Goal: Information Seeking & Learning: Understand process/instructions

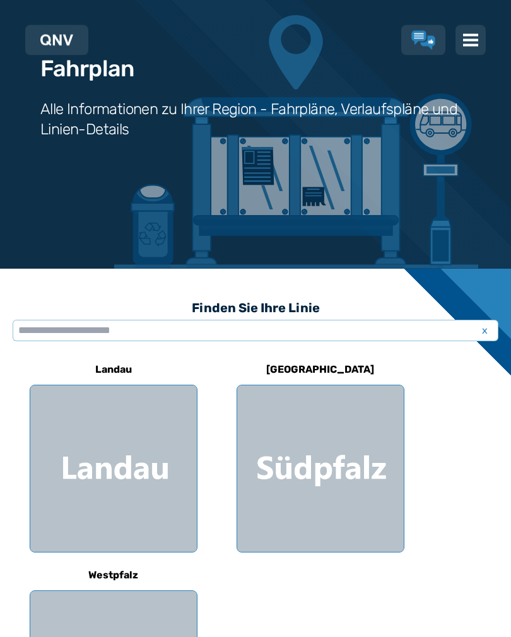
scroll to position [91, 0]
click at [397, 337] on input "text" at bounding box center [256, 330] width 486 height 21
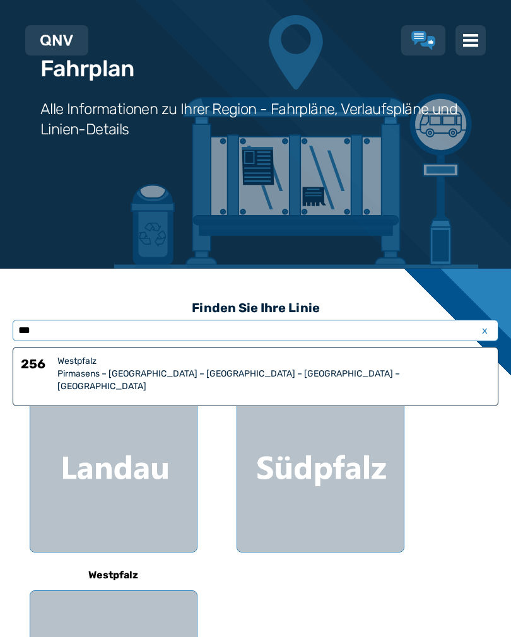
type input "***"
click at [288, 377] on div "Pirmasens – [GEOGRAPHIC_DATA] – [GEOGRAPHIC_DATA] – [GEOGRAPHIC_DATA] – [GEOGRA…" at bounding box center [273, 380] width 433 height 25
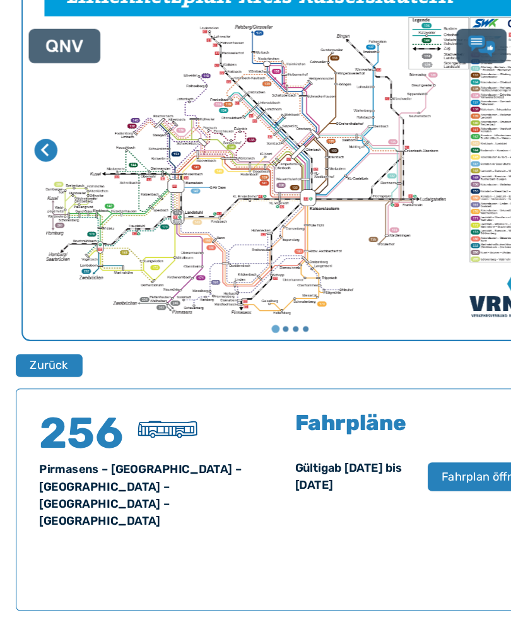
scroll to position [557, 0]
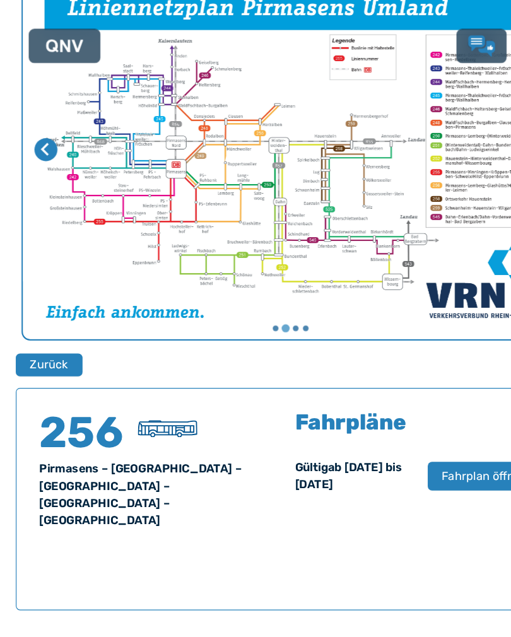
click at [257, 120] on img "2 von 4" at bounding box center [255, 131] width 471 height 333
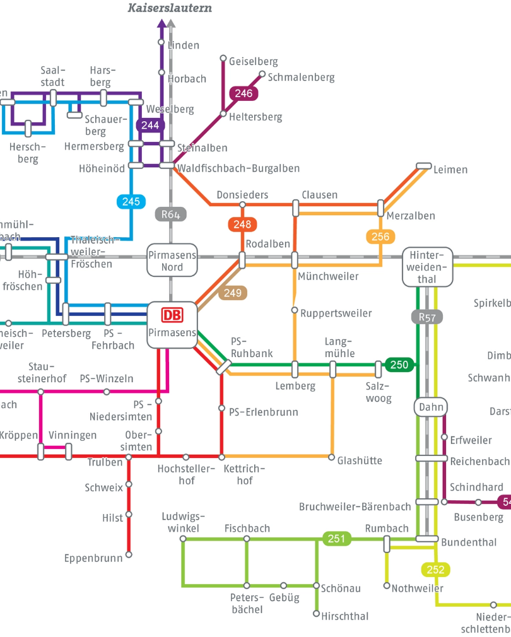
click at [242, 265] on img at bounding box center [401, 244] width 1169 height 827
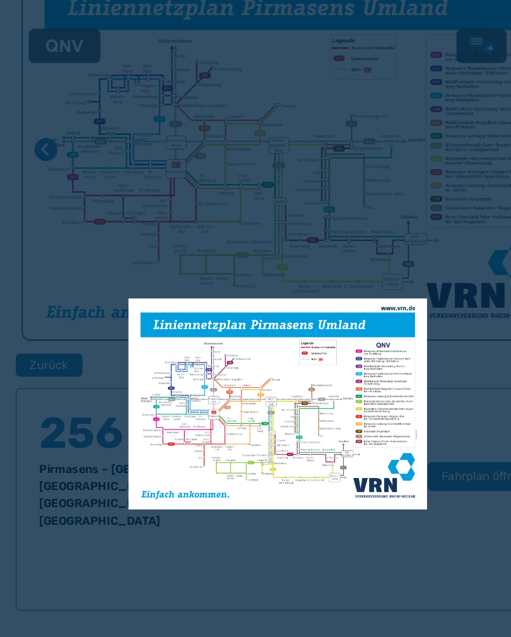
click at [402, 288] on div at bounding box center [255, 318] width 511 height 637
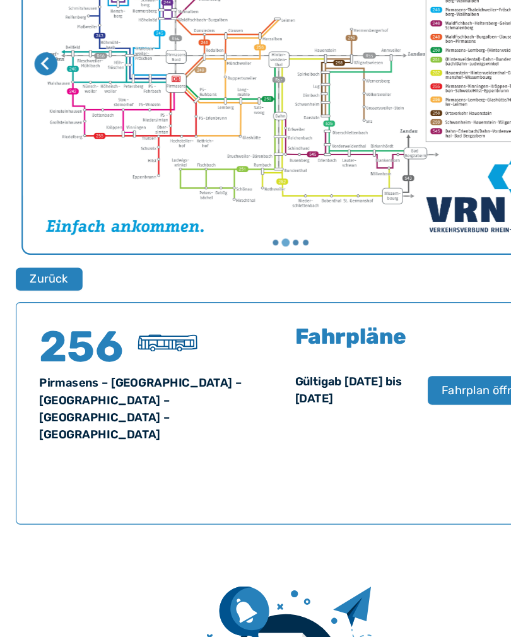
click at [406, 395] on span "Fahrplan öffnen" at bounding box center [427, 402] width 76 height 15
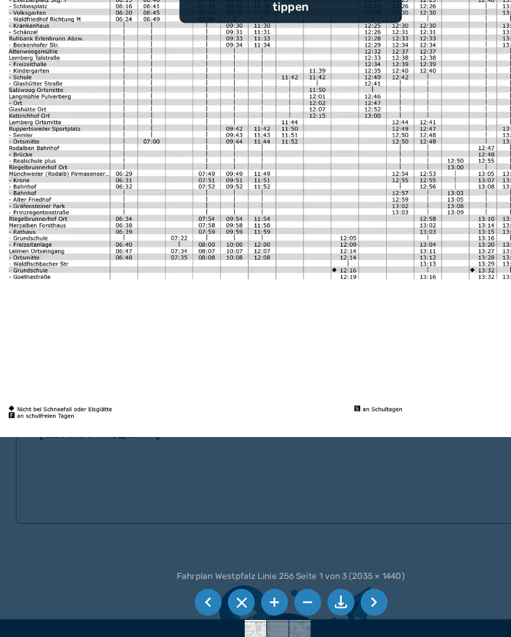
click at [445, 190] on img at bounding box center [313, 217] width 642 height 454
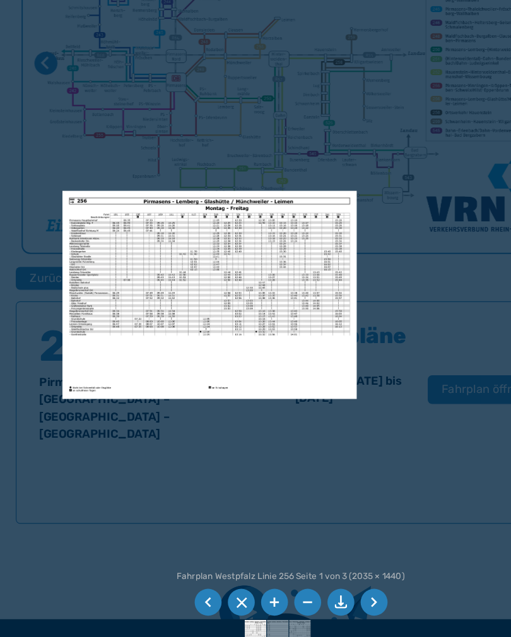
click at [276, 242] on img at bounding box center [184, 319] width 258 height 183
click at [365, 267] on div at bounding box center [255, 318] width 511 height 637
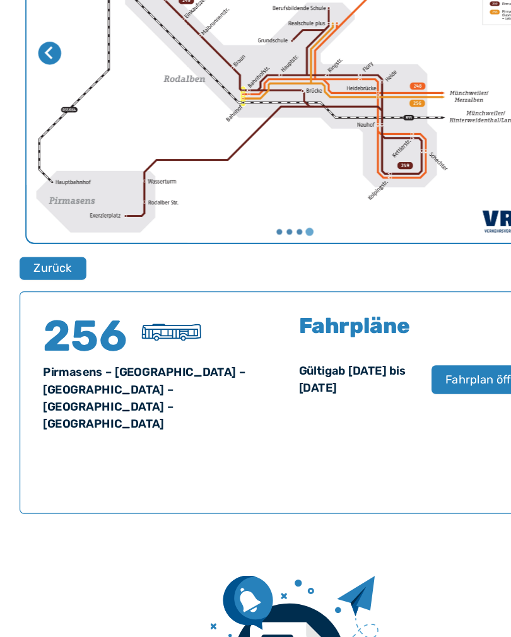
scroll to position [582, 0]
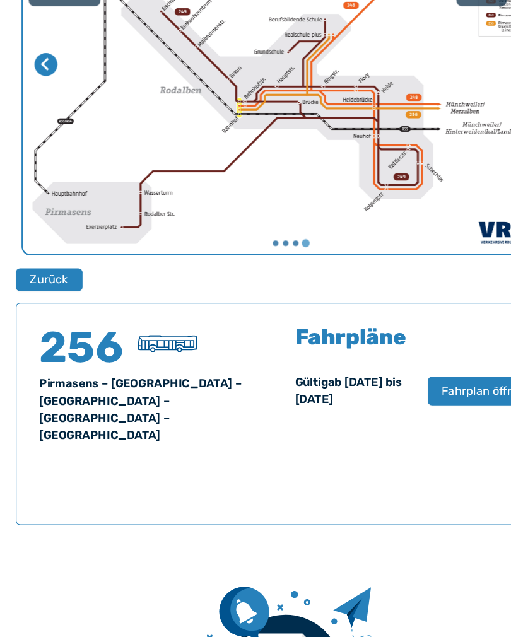
click at [395, 386] on span "Fahrplan öffnen" at bounding box center [427, 393] width 76 height 15
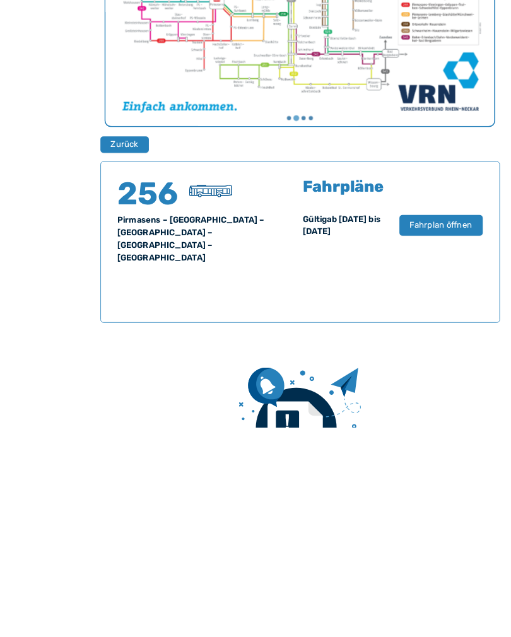
scroll to position [931, 0]
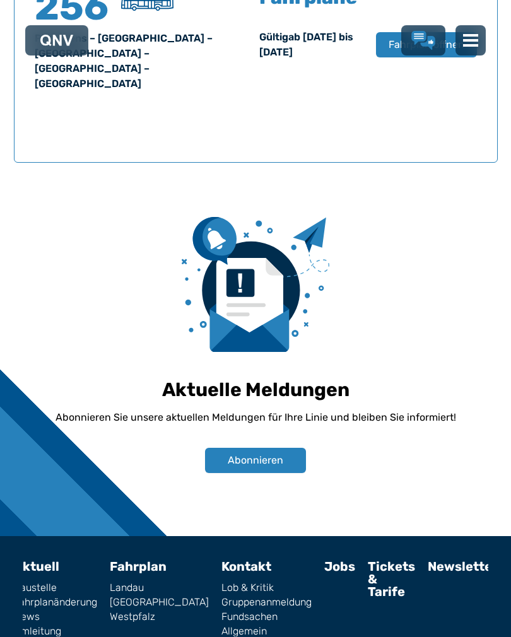
click at [151, 612] on link "Westpfalz" at bounding box center [159, 617] width 99 height 10
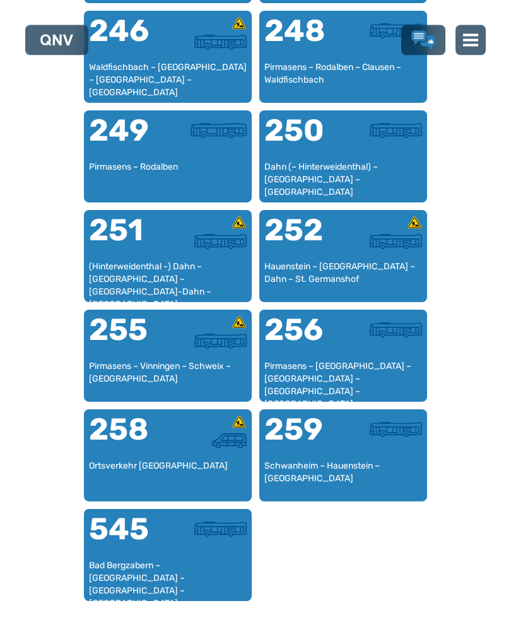
scroll to position [1953, 0]
click at [353, 367] on div "Pirmasens – [GEOGRAPHIC_DATA] – [GEOGRAPHIC_DATA] – [GEOGRAPHIC_DATA] – [GEOGRA…" at bounding box center [343, 378] width 158 height 37
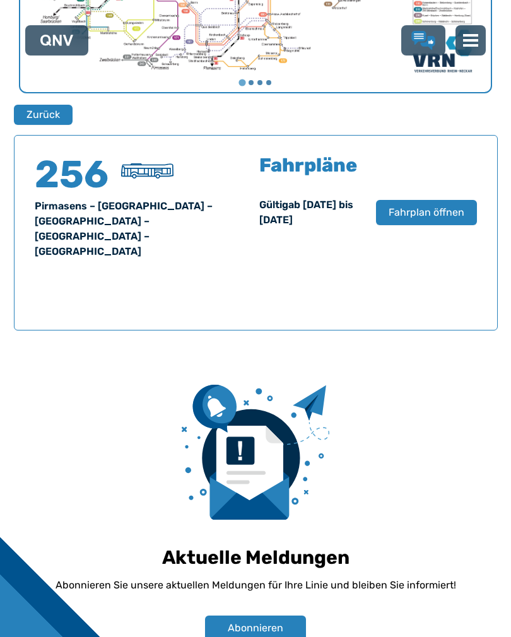
scroll to position [763, 0]
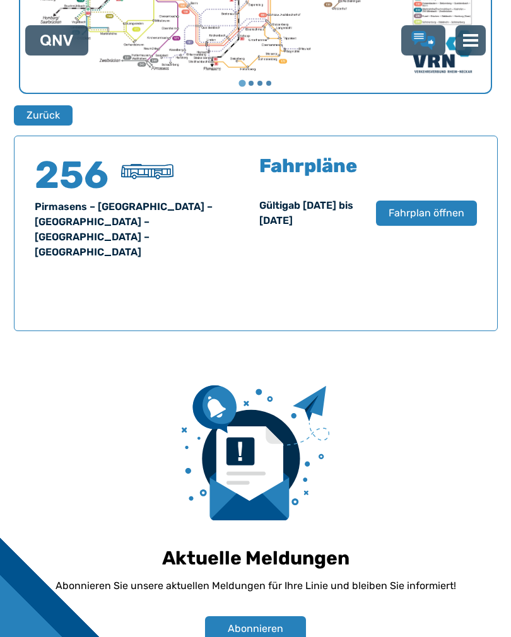
click at [428, 213] on span "Fahrplan öffnen" at bounding box center [427, 213] width 76 height 15
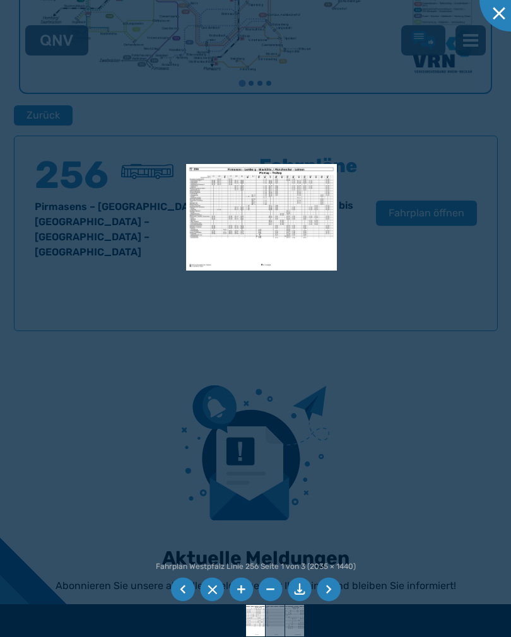
click at [298, 208] on img at bounding box center [261, 217] width 150 height 107
click at [291, 215] on img at bounding box center [261, 217] width 150 height 107
click at [337, 602] on li at bounding box center [329, 590] width 24 height 24
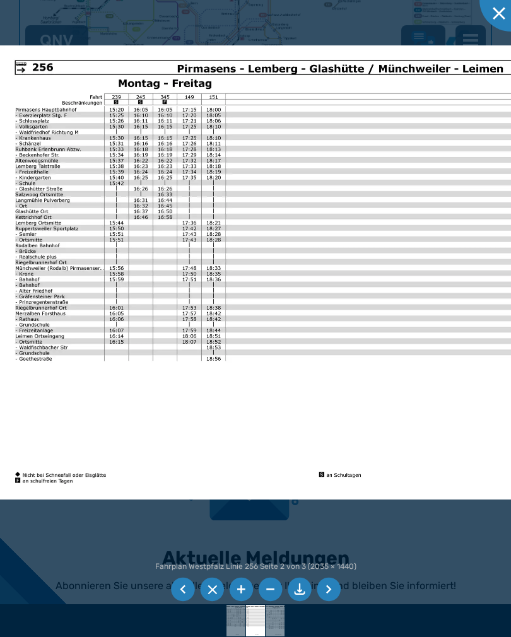
click at [334, 601] on li at bounding box center [329, 590] width 24 height 24
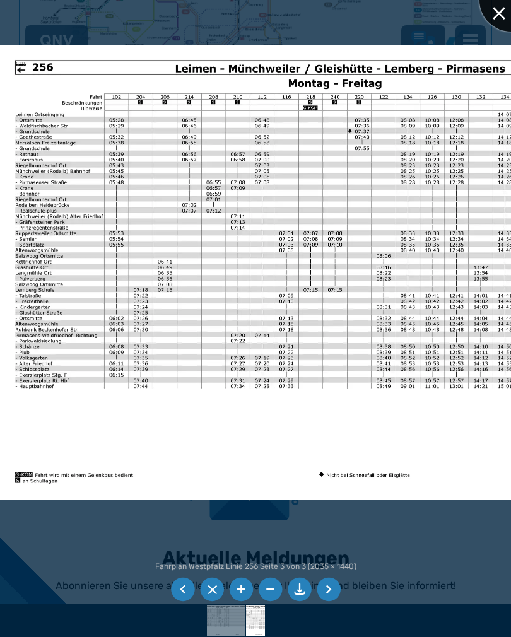
click at [507, 11] on div at bounding box center [510, -1] width 63 height 63
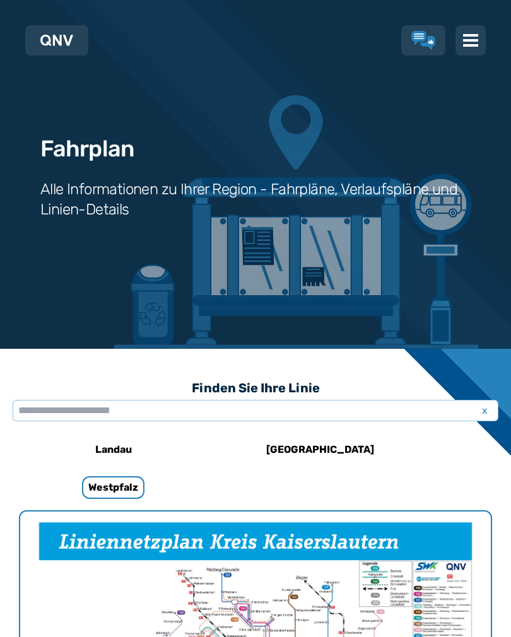
scroll to position [0, 0]
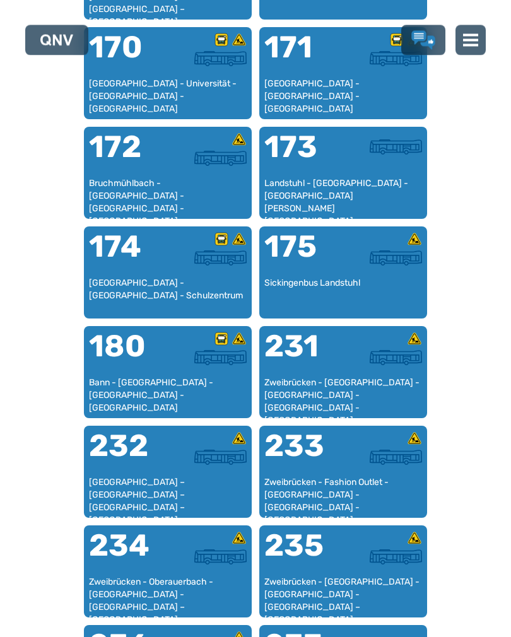
scroll to position [426, 0]
